Goal: Task Accomplishment & Management: Manage account settings

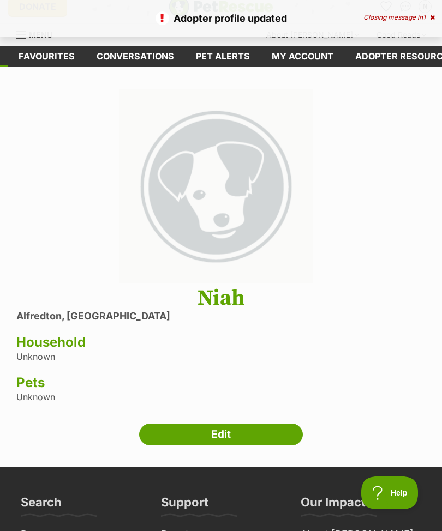
click at [51, 357] on div "Niah Alfredton, Victoria Household Unknown Pets Unknown" at bounding box center [220, 344] width 409 height 116
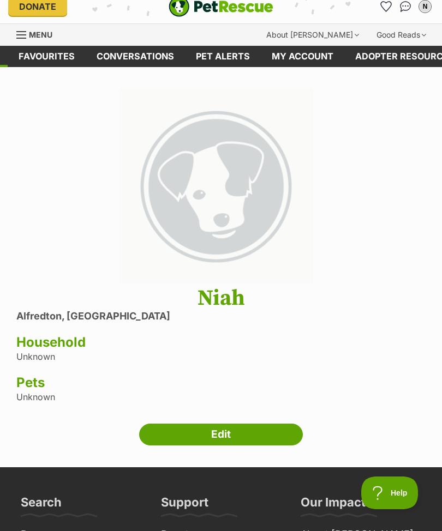
click at [197, 437] on link "Edit" at bounding box center [221, 435] width 164 height 22
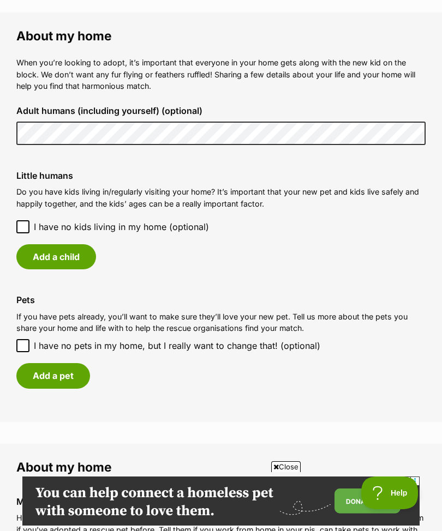
click at [41, 253] on button "Add a child" at bounding box center [56, 256] width 80 height 25
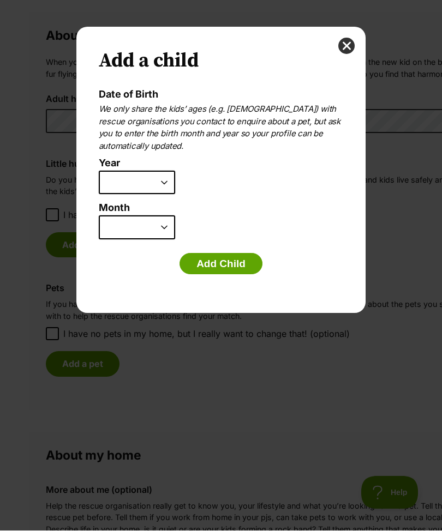
click at [121, 182] on select "2025 2024 2023 2022 2021 2020 2019 2018 2017 2016 2015 2014 2013 2012 2011 2010…" at bounding box center [137, 183] width 76 height 24
select select "2013"
click at [120, 223] on select "January February March April May June July August September October November De…" at bounding box center [137, 228] width 76 height 24
select select "8"
click at [203, 259] on button "Add Child" at bounding box center [220, 264] width 83 height 22
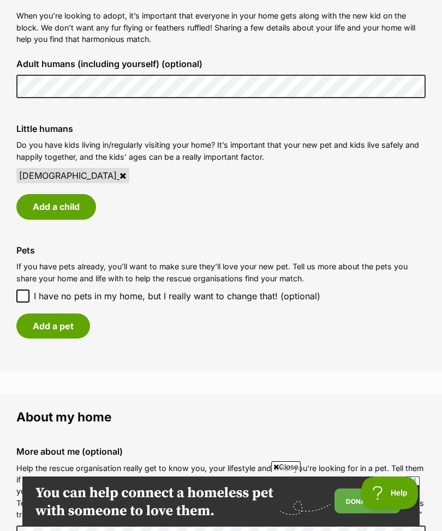
scroll to position [845, 0]
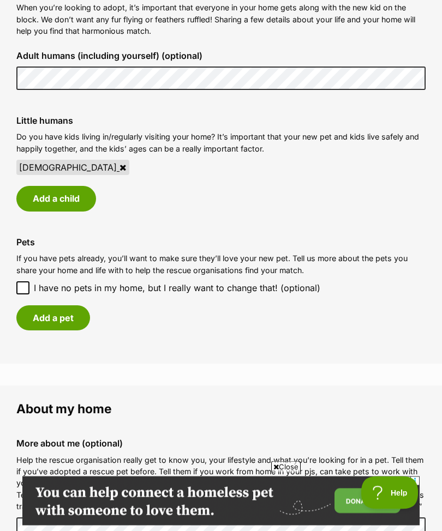
click at [38, 194] on button "Add a child" at bounding box center [56, 198] width 80 height 25
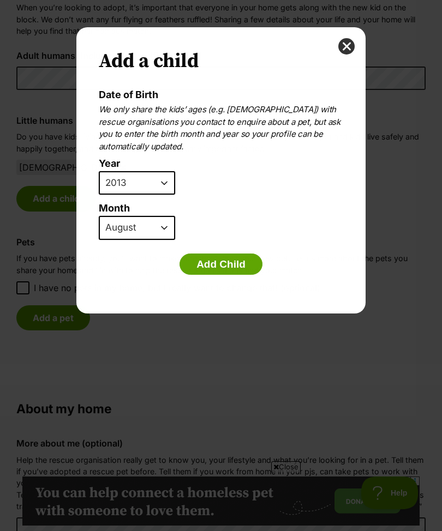
scroll to position [0, 0]
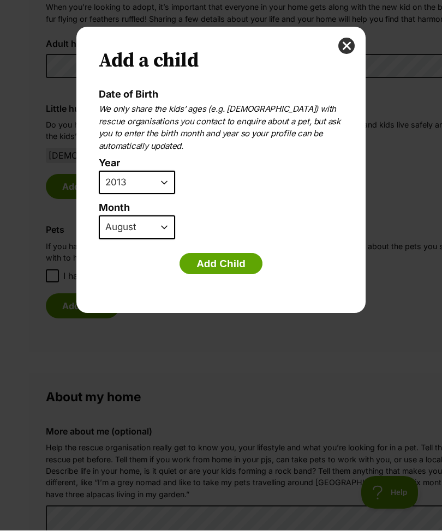
click at [124, 183] on select "2025 2024 2023 2022 2021 2020 2019 2018 2017 2016 2015 2014 2013 2012 2011 2010…" at bounding box center [137, 183] width 76 height 24
select select "2009"
click at [114, 227] on select "January February March April May June July August September October November De…" at bounding box center [137, 228] width 76 height 24
select select "2"
click at [205, 267] on button "Add Child" at bounding box center [220, 264] width 83 height 22
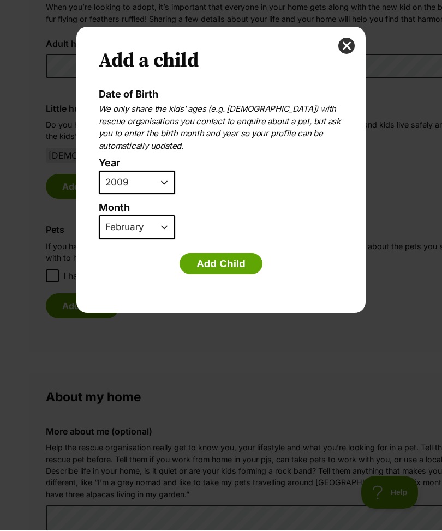
click at [207, 259] on button "Add Child" at bounding box center [220, 264] width 83 height 22
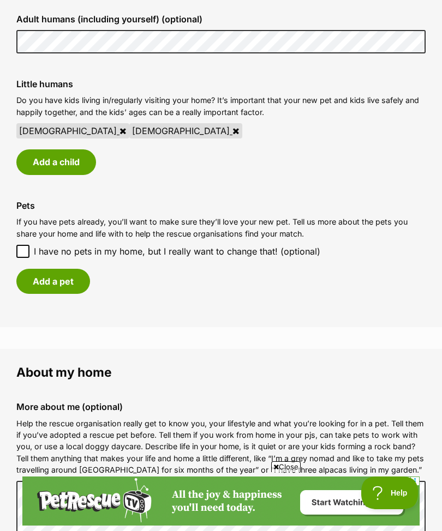
scroll to position [887, 0]
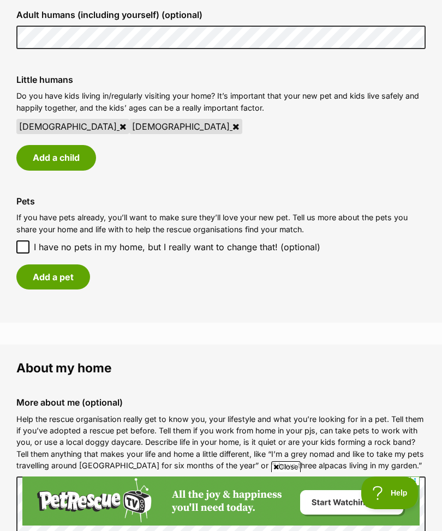
click at [40, 269] on button "Add a pet" at bounding box center [53, 276] width 74 height 25
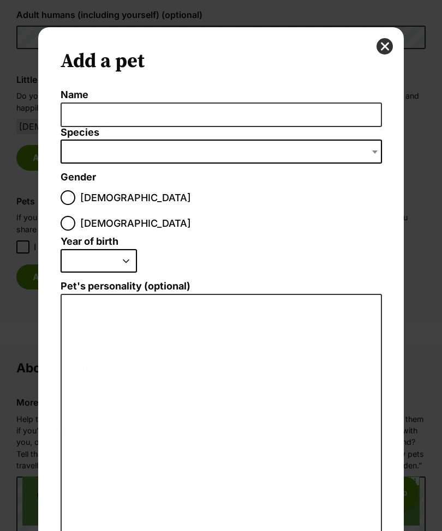
scroll to position [0, 0]
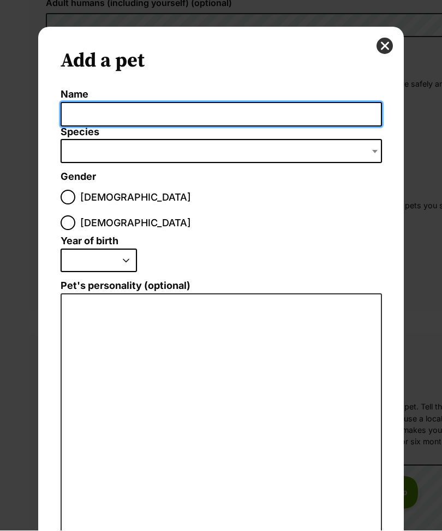
click at [72, 114] on input "Name" at bounding box center [221, 114] width 321 height 25
type input "Luna"
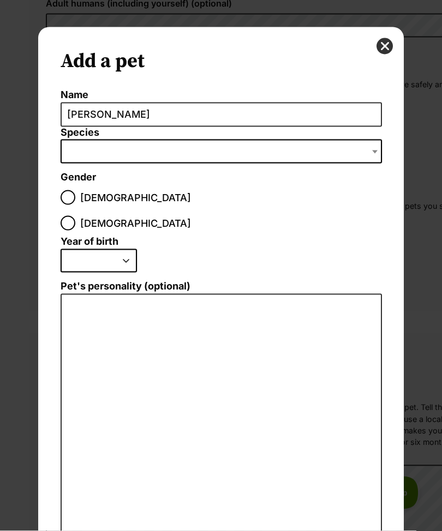
click at [79, 147] on span "Dialog Window - Close (Press escape to close)" at bounding box center [221, 152] width 321 height 24
select select "2"
click at [75, 216] on input "Female" at bounding box center [68, 223] width 15 height 15
radio input "true"
click at [79, 249] on select "2025 2024 2023 2022 2021 2020 2019 2018 2017 2016 2015 2014 2013 2012 2011 2010…" at bounding box center [99, 261] width 76 height 24
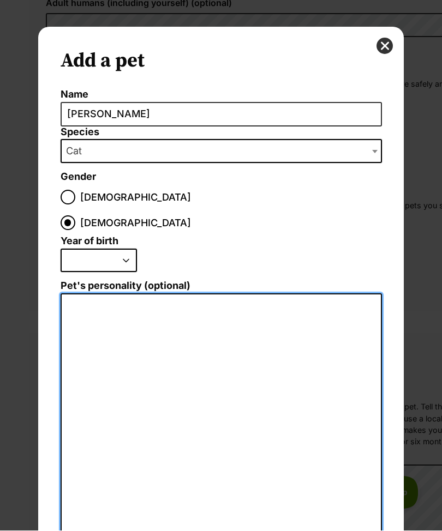
click at [90, 294] on textarea "Pet's personality (optional)" at bounding box center [221, 413] width 321 height 239
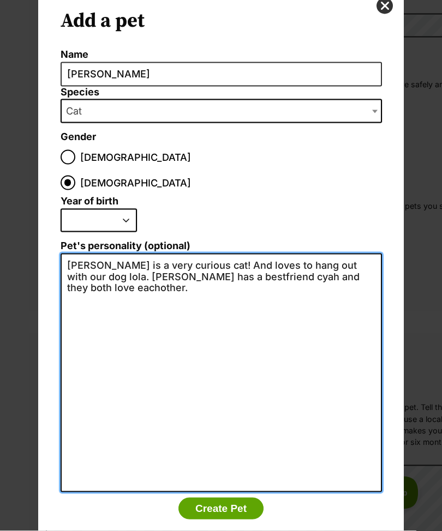
scroll to position [40, 0]
type textarea "Luna is a very curious cat! And loves to hang out with our dog lola. Luna has a…"
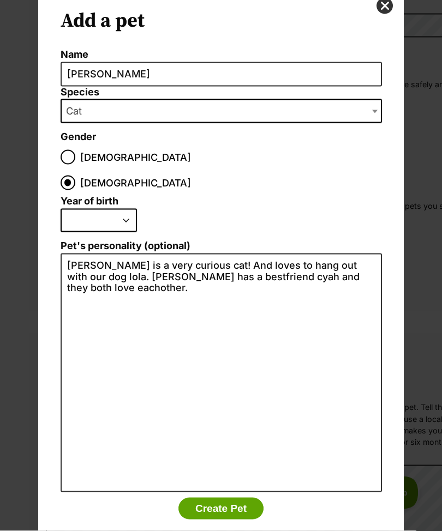
click at [81, 209] on select "2025 2024 2023 2022 2021 2020 2019 2018 2017 2016 2015 2014 2013 2012 2011 2010…" at bounding box center [99, 221] width 76 height 24
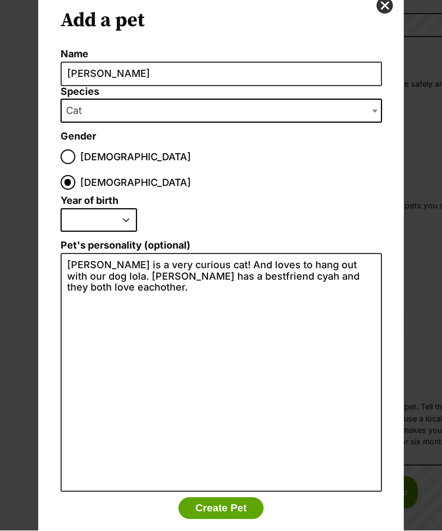
click at [201, 498] on button "Create Pet" at bounding box center [220, 509] width 85 height 22
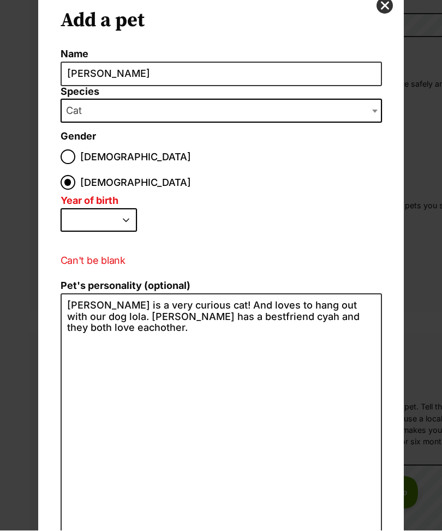
click at [77, 209] on select "2025 2024 2023 2022 2021 2020 2019 2018 2017 2016 2015 2014 2013 2012 2011 2010…" at bounding box center [99, 221] width 76 height 24
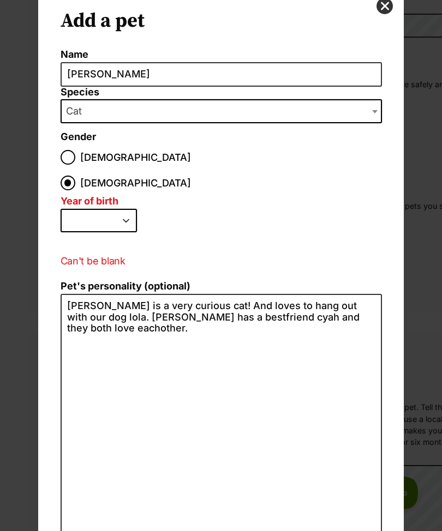
scroll to position [0, 0]
click at [79, 209] on select "2025 2024 2023 2022 2021 2020 2019 2018 2017 2016 2015 2014 2013 2012 2011 2010…" at bounding box center [99, 221] width 76 height 24
click at [80, 209] on select "2025 2024 2023 2022 2021 2020 2019 2018 2017 2016 2015 2014 2013 2012 2011 2010…" at bounding box center [99, 221] width 76 height 24
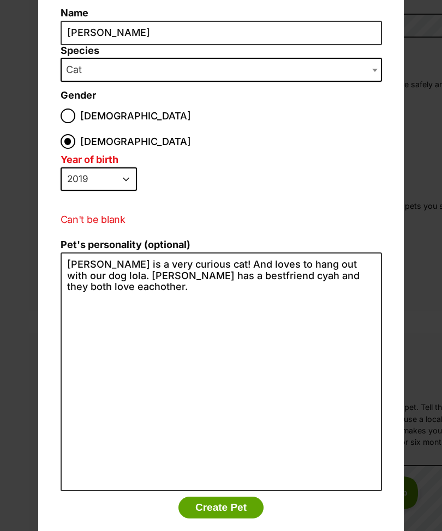
scroll to position [81, 0]
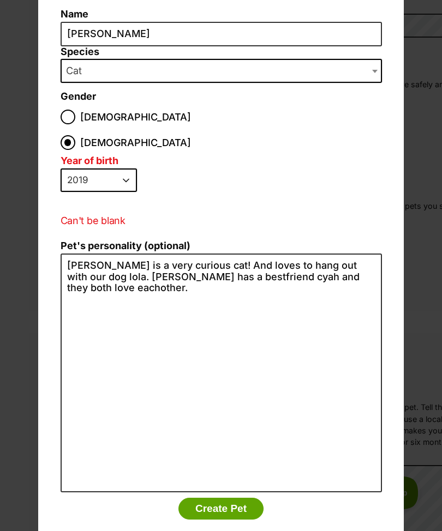
click at [78, 168] on select "2025 2024 2023 2022 2021 2020 2019 2018 2017 2016 2015 2014 2013 2012 2011 2010…" at bounding box center [99, 180] width 76 height 24
click at [69, 168] on select "2025 2024 2023 2022 2021 2020 2019 2018 2017 2016 2015 2014 2013 2012 2011 2010…" at bounding box center [99, 180] width 76 height 24
select select "2022"
click at [203, 498] on button "Create Pet" at bounding box center [220, 509] width 85 height 22
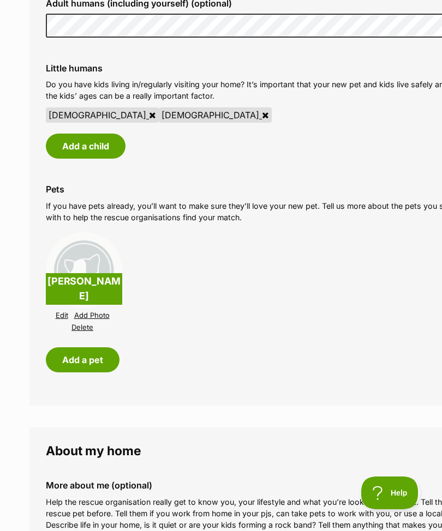
scroll to position [887, 0]
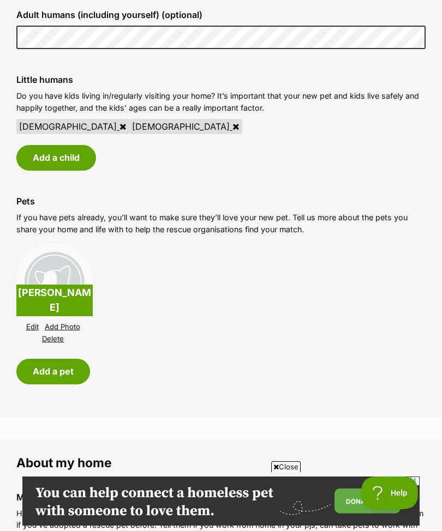
click at [61, 323] on link "Add Photo" at bounding box center [62, 327] width 35 height 8
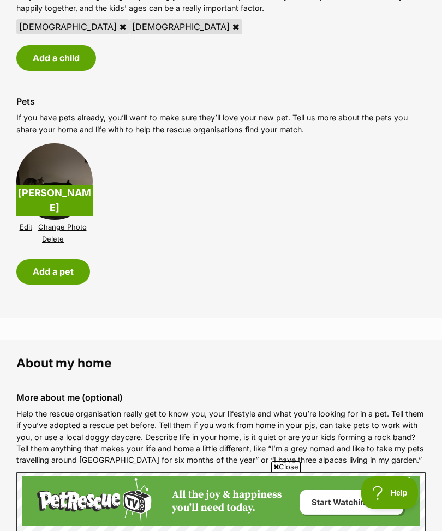
scroll to position [0, 0]
click at [40, 268] on button "Add a pet" at bounding box center [53, 271] width 74 height 25
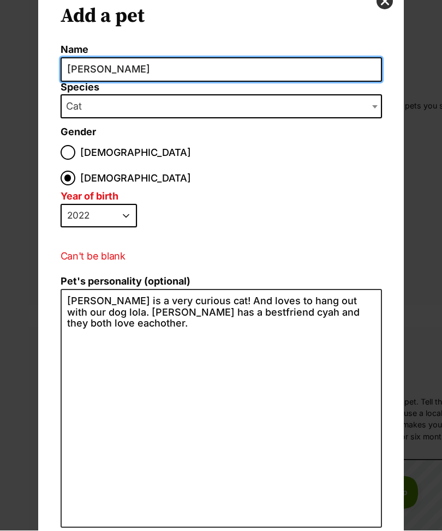
click at [82, 72] on input "Luna" at bounding box center [221, 70] width 321 height 25
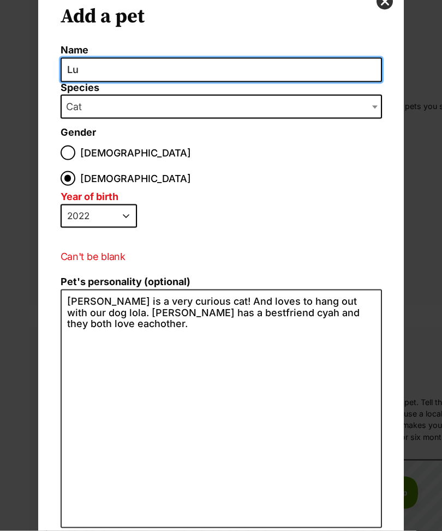
type input "L"
type input "M"
type input "Lola"
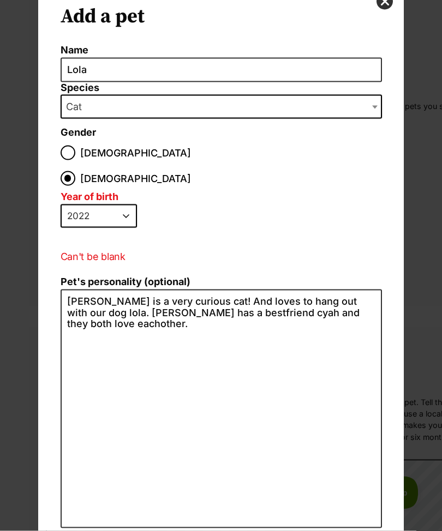
click at [90, 114] on span "Cat" at bounding box center [77, 106] width 31 height 15
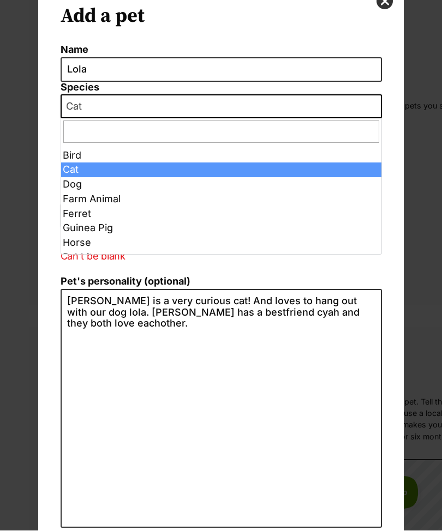
select select "1"
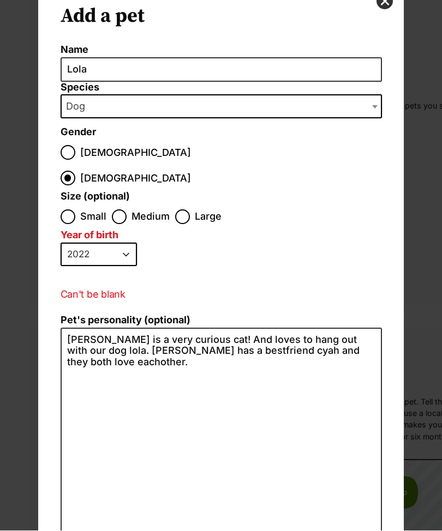
click at [72, 155] on input "Male" at bounding box center [68, 153] width 15 height 15
radio input "true"
click at [75, 171] on input "Female" at bounding box center [68, 178] width 15 height 15
radio input "true"
click at [185, 210] on input "Large" at bounding box center [182, 217] width 15 height 15
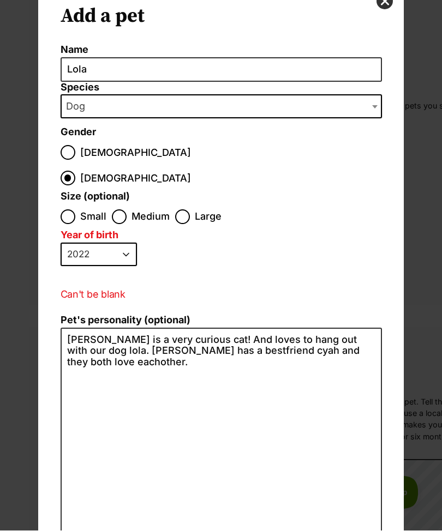
radio input "true"
click at [85, 243] on select "2025 2024 2023 2022 2021 2020 2019 2018 2017 2016 2015 2014 2013 2012 2011 2010…" at bounding box center [99, 255] width 76 height 24
select select "2018"
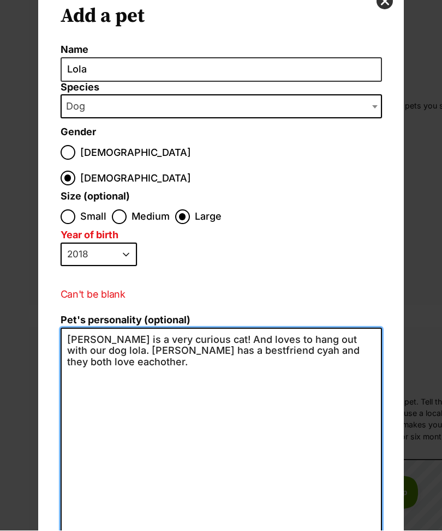
click at [351, 335] on textarea "Luna is a very curious cat! And loves to hang out with our dog lola. Luna has a…" at bounding box center [221, 447] width 321 height 239
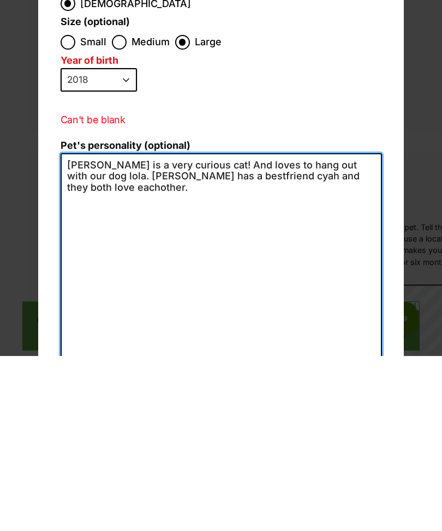
click at [357, 328] on textarea "Luna is a very curious cat! And loves to hang out with our dog lola. Luna has a…" at bounding box center [221, 447] width 321 height 239
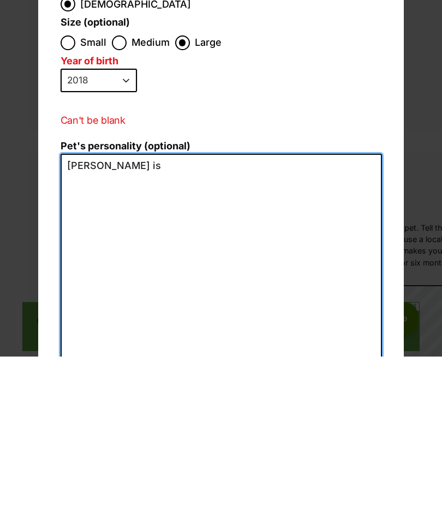
type textarea "Luna"
type textarea "Lola loves"
click at [95, 328] on textarea "Lola S a greyhound that loves squeaky toys," at bounding box center [221, 447] width 321 height 239
click at [287, 328] on textarea "Lola is a greyhound that loves squeaky toys," at bounding box center [221, 447] width 321 height 239
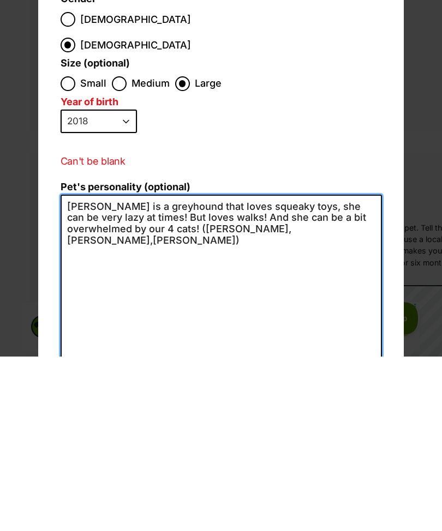
scroll to position [3, 0]
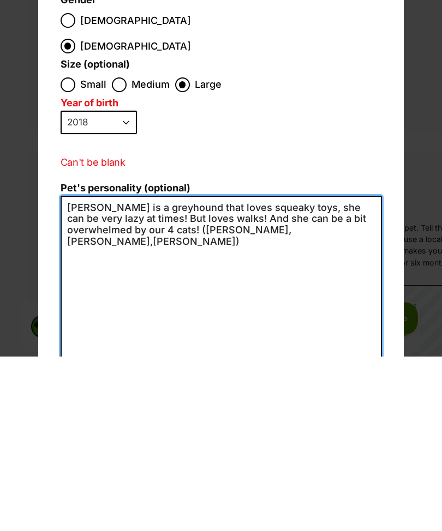
type textarea "Lola is a greyhound that loves squeaky toys, she can be very lazy at times! But…"
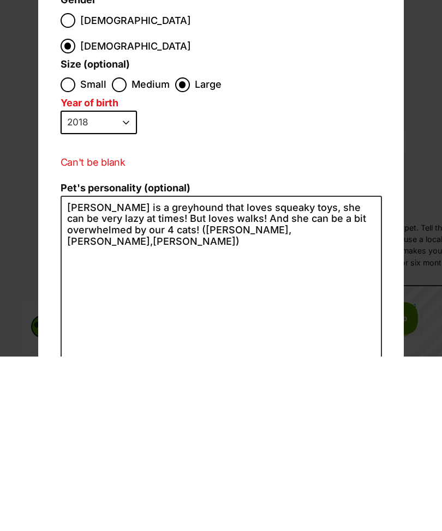
click at [108, 329] on p "Can't be blank" at bounding box center [221, 336] width 321 height 15
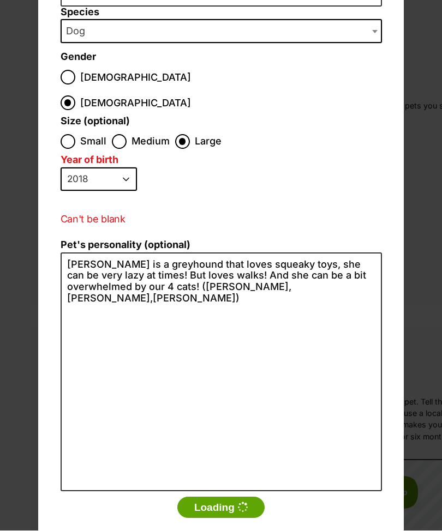
scroll to position [119, 0]
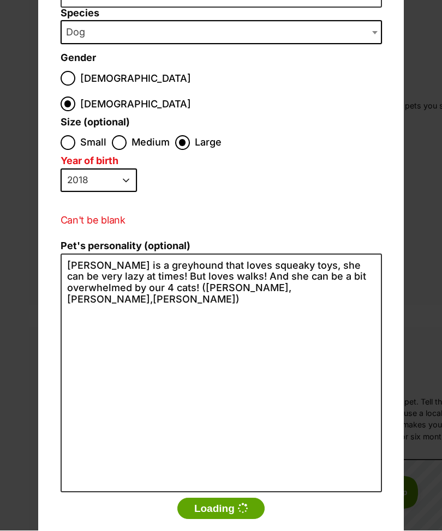
click at [80, 169] on select "2025 2024 2023 2022 2021 2020 2019 2018 2017 2016 2015 2014 2013 2012 2011 2010…" at bounding box center [99, 181] width 76 height 24
click at [76, 169] on select "2025 2024 2023 2022 2021 2020 2019 2018 2017 2016 2015 2014 2013 2012 2011 2010…" at bounding box center [99, 181] width 76 height 24
click at [68, 169] on select "2025 2024 2023 2022 2021 2020 2019 2018 2017 2016 2015 2014 2013 2012 2011 2010…" at bounding box center [99, 181] width 76 height 24
click at [71, 169] on select "2025 2024 2023 2022 2021 2020 2019 2018 2017 2016 2015 2014 2013 2012 2011 2010…" at bounding box center [99, 181] width 76 height 24
select select "2018"
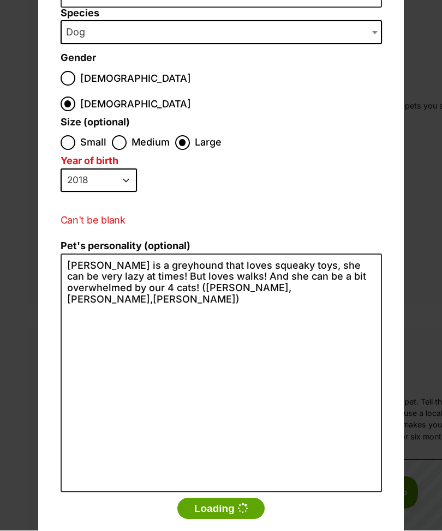
click at [198, 498] on button "Loading" at bounding box center [220, 509] width 87 height 22
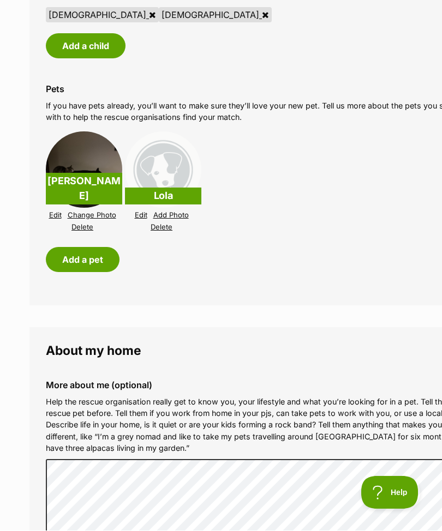
scroll to position [987, 0]
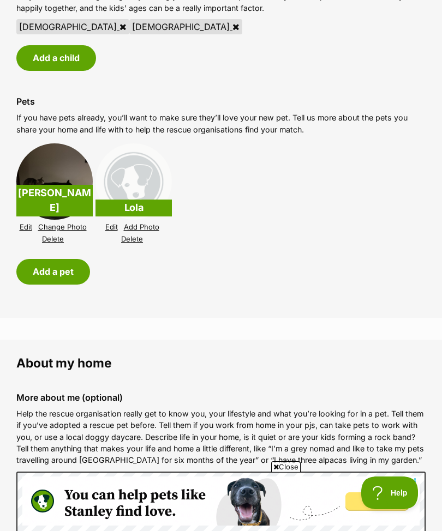
click at [130, 223] on link "Add Photo" at bounding box center [141, 227] width 35 height 8
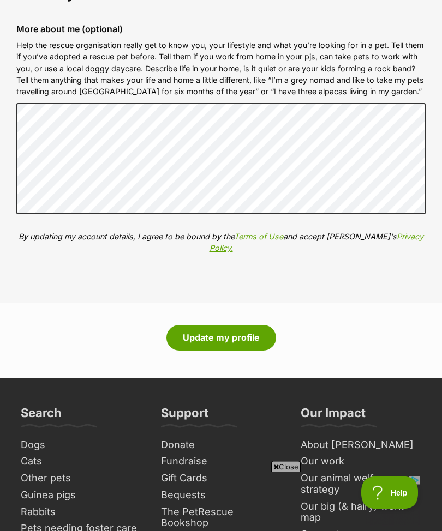
scroll to position [1369, 0]
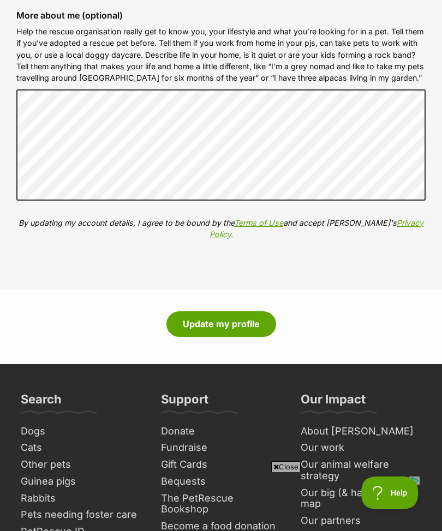
click at [263, 322] on button "Update my profile" at bounding box center [221, 323] width 110 height 25
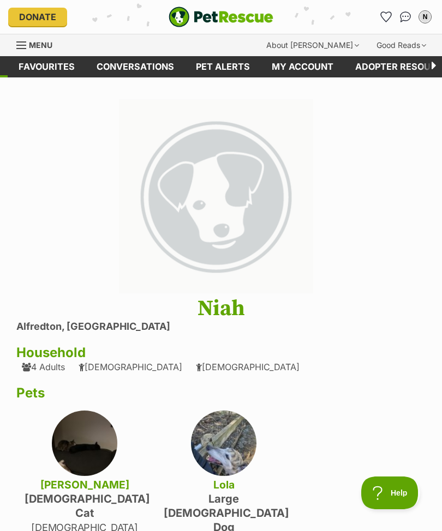
scroll to position [0, -67]
click at [86, 72] on link "Favourites" at bounding box center [47, 66] width 78 height 21
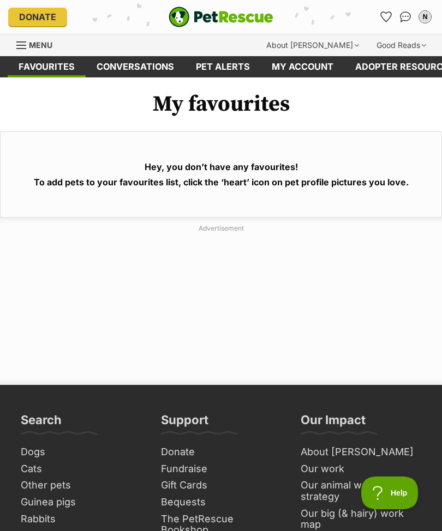
click at [126, 73] on link "Conversations" at bounding box center [135, 66] width 99 height 21
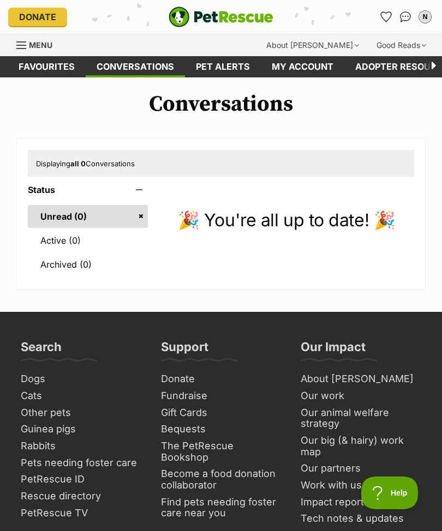
scroll to position [0, -67]
